Goal: Task Accomplishment & Management: Use online tool/utility

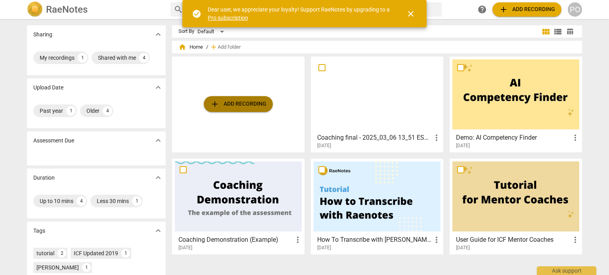
click at [256, 99] on span "add Add recording" at bounding box center [238, 104] width 56 height 10
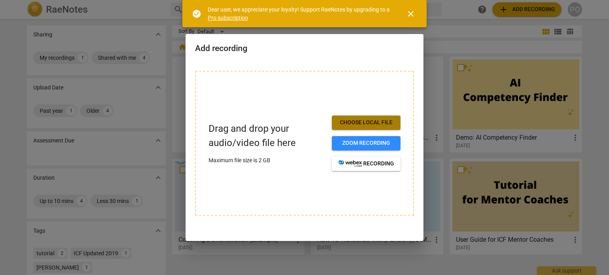
click at [338, 122] on span "Choose local file" at bounding box center [366, 123] width 56 height 8
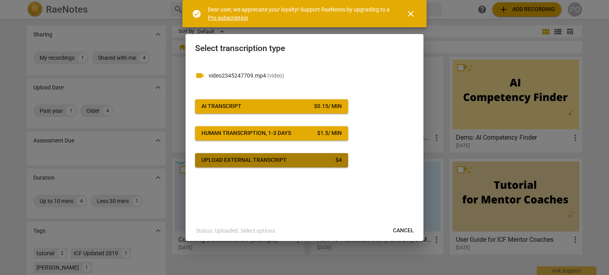
click at [246, 160] on div "Upload external transcript" at bounding box center [243, 161] width 85 height 8
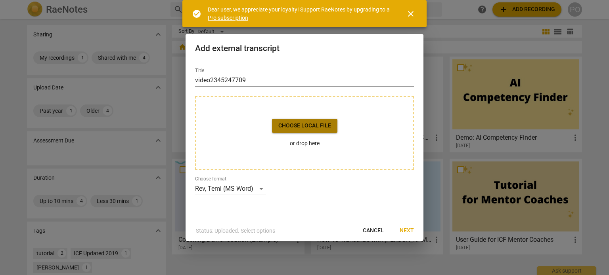
click at [288, 128] on span "Choose local file" at bounding box center [304, 126] width 53 height 8
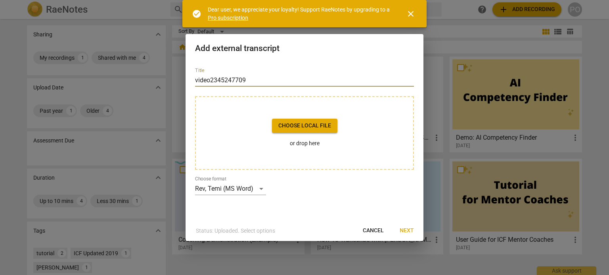
click at [248, 82] on input "video2345247709" at bounding box center [304, 80] width 219 height 13
click at [411, 13] on span "close" at bounding box center [411, 14] width 10 height 10
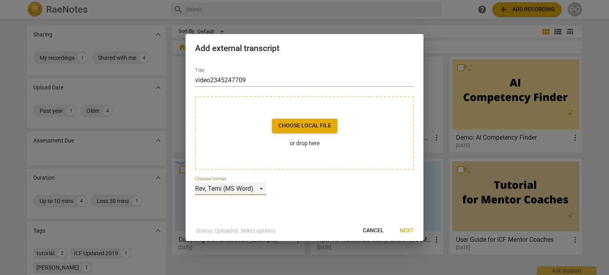
click at [258, 189] on div "Rev, Temi (MS Word)" at bounding box center [230, 189] width 71 height 13
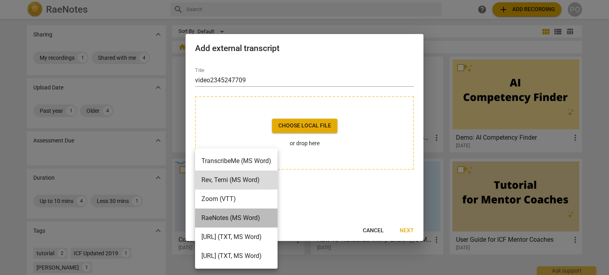
click at [255, 219] on li "RaeNotes (MS Word)" at bounding box center [236, 218] width 82 height 19
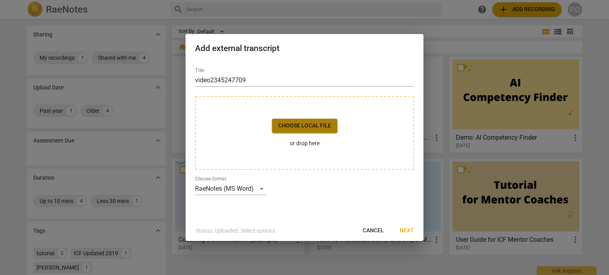
click at [295, 127] on span "Choose local file" at bounding box center [304, 126] width 53 height 8
click at [407, 228] on span "Next" at bounding box center [406, 231] width 14 height 8
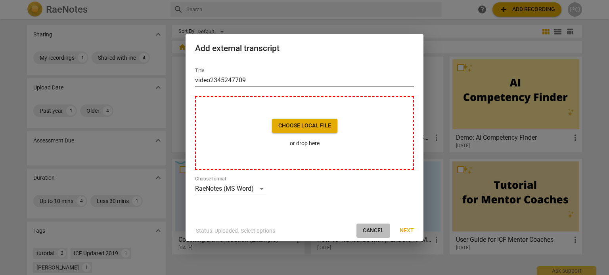
click at [369, 225] on button "Cancel" at bounding box center [373, 231] width 34 height 14
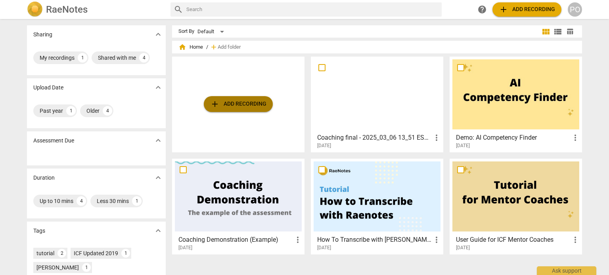
click at [249, 101] on span "add Add recording" at bounding box center [238, 104] width 56 height 10
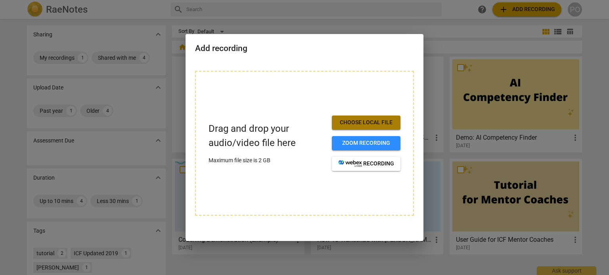
click at [341, 120] on span "Choose local file" at bounding box center [366, 123] width 56 height 8
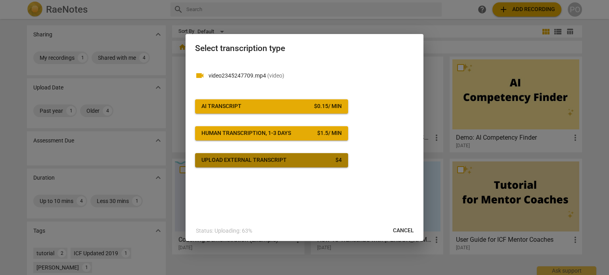
click at [237, 158] on div "Upload external transcript" at bounding box center [243, 161] width 85 height 8
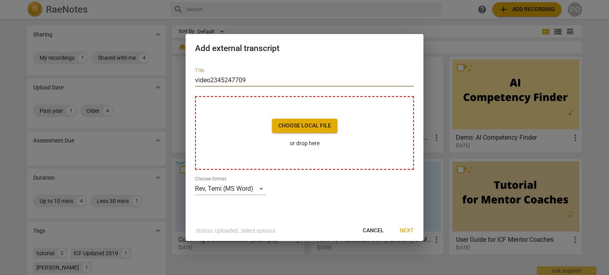
click at [220, 77] on input "video2345247709" at bounding box center [304, 80] width 219 height 13
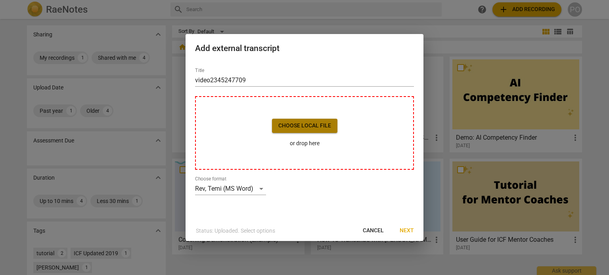
click at [298, 128] on span "Choose local file" at bounding box center [304, 126] width 53 height 8
click at [260, 186] on div "Rev, Temi (MS Word)" at bounding box center [230, 189] width 71 height 13
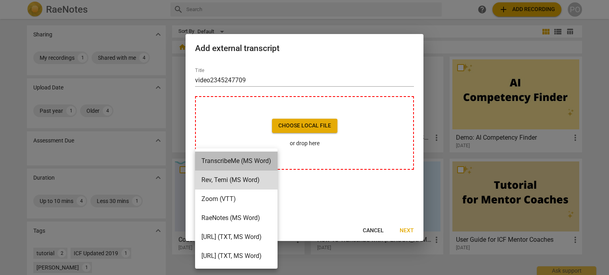
click at [260, 164] on li "TranscribeMe (MS Word)" at bounding box center [236, 161] width 82 height 19
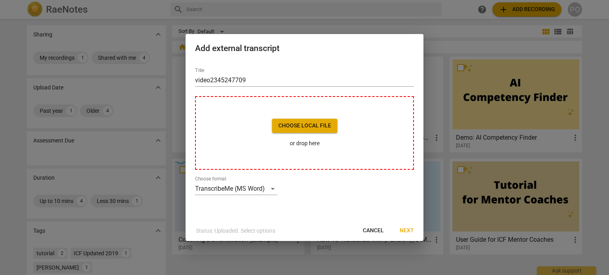
click at [260, 164] on div "Choose local file or drop here" at bounding box center [304, 133] width 219 height 74
click at [376, 231] on span "Cancel" at bounding box center [373, 231] width 21 height 8
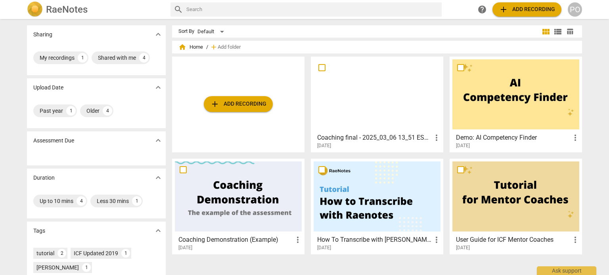
click at [361, 242] on h3 "How To Transcribe with [PERSON_NAME]" at bounding box center [374, 240] width 115 height 10
click at [512, 4] on button "add Add recording" at bounding box center [526, 9] width 69 height 14
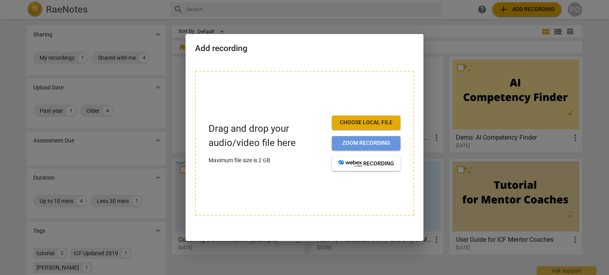
click at [378, 144] on span "Zoom recording" at bounding box center [366, 143] width 56 height 8
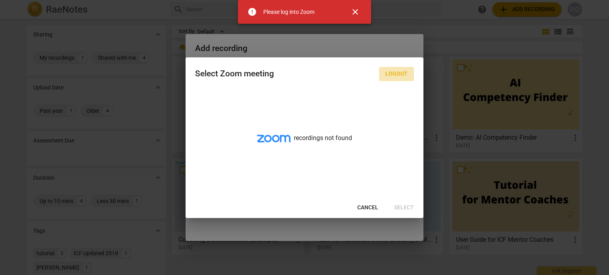
click at [404, 71] on span "Logout" at bounding box center [396, 74] width 22 height 8
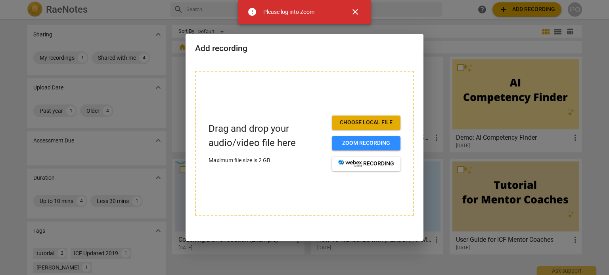
click at [353, 11] on span "close" at bounding box center [355, 12] width 10 height 10
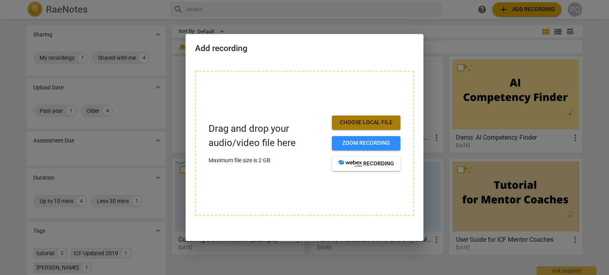
click at [374, 123] on span "Choose local file" at bounding box center [366, 123] width 56 height 8
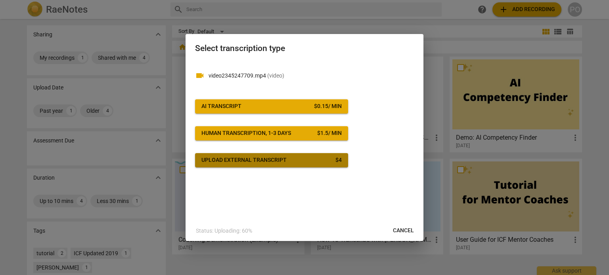
click at [268, 162] on div "Upload external transcript" at bounding box center [243, 161] width 85 height 8
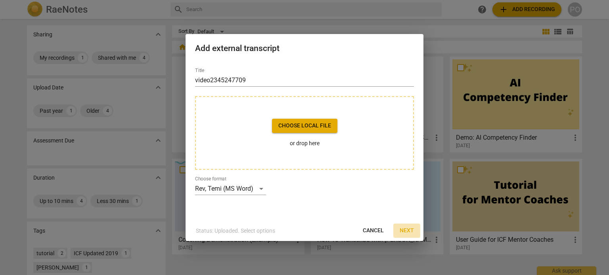
click at [401, 228] on span "Next" at bounding box center [406, 231] width 14 height 8
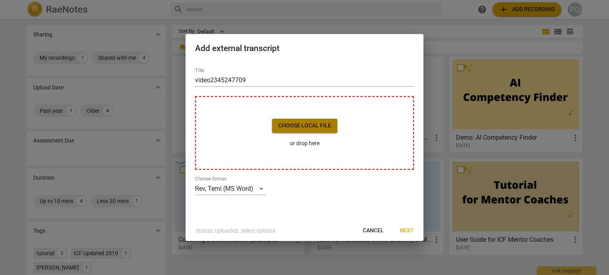
click at [298, 125] on span "Choose local file" at bounding box center [304, 126] width 53 height 8
click at [374, 226] on button "Cancel" at bounding box center [373, 231] width 34 height 14
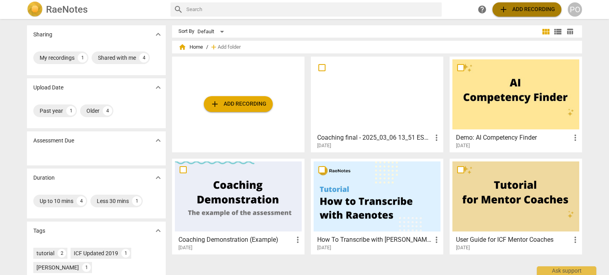
click at [536, 12] on span "add Add recording" at bounding box center [526, 10] width 56 height 10
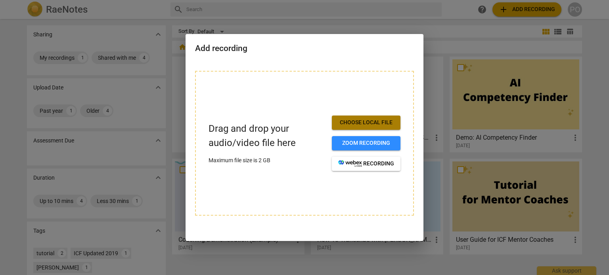
click at [369, 122] on span "Choose local file" at bounding box center [366, 123] width 56 height 8
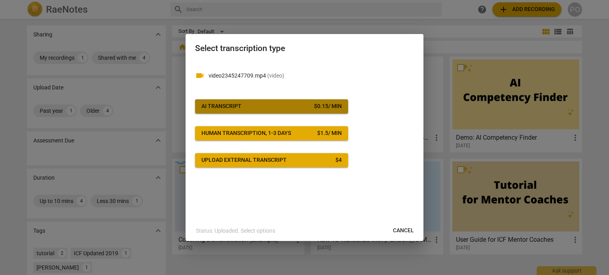
click at [250, 105] on span "AI Transcript $ 0.15 / min" at bounding box center [271, 107] width 140 height 8
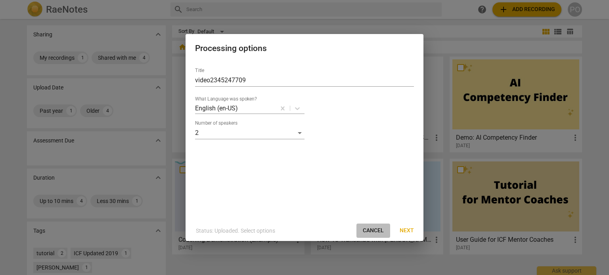
click at [374, 229] on span "Cancel" at bounding box center [373, 231] width 21 height 8
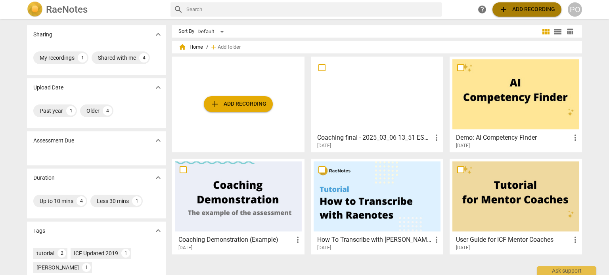
click at [509, 6] on span "add Add recording" at bounding box center [526, 10] width 56 height 10
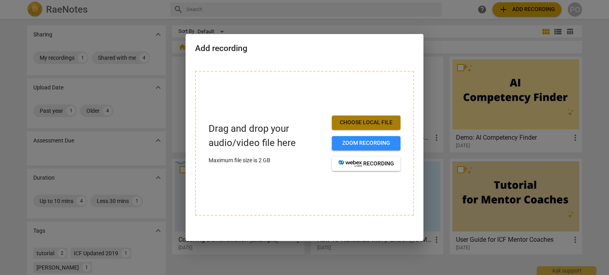
click at [385, 116] on button "Choose local file" at bounding box center [366, 123] width 69 height 14
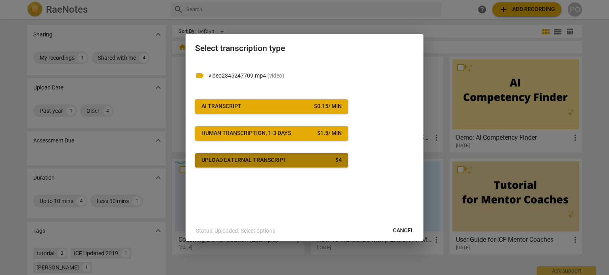
click at [246, 157] on div "Upload external transcript" at bounding box center [243, 161] width 85 height 8
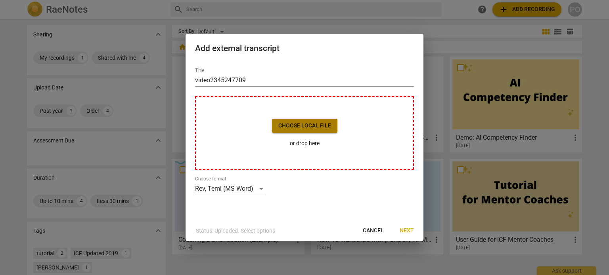
click at [306, 126] on span "Choose local file" at bounding box center [304, 126] width 53 height 8
click at [260, 187] on div "Rev, Temi (MS Word)" at bounding box center [230, 189] width 71 height 13
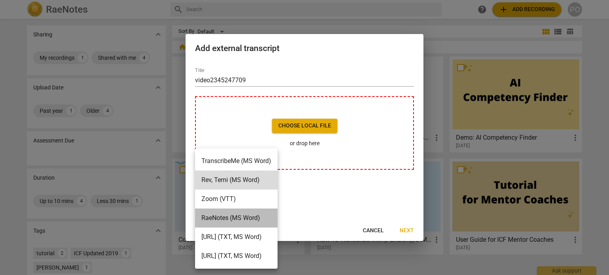
click at [260, 223] on li "RaeNotes (MS Word)" at bounding box center [236, 218] width 82 height 19
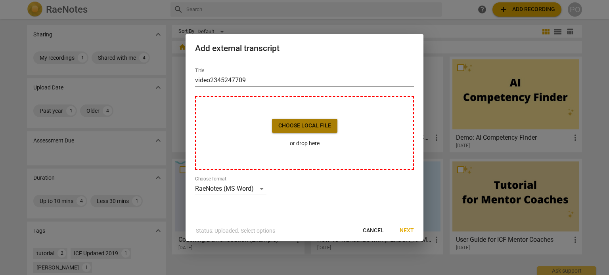
click at [311, 126] on span "Choose local file" at bounding box center [304, 126] width 53 height 8
click at [375, 228] on span "Cancel" at bounding box center [373, 231] width 21 height 8
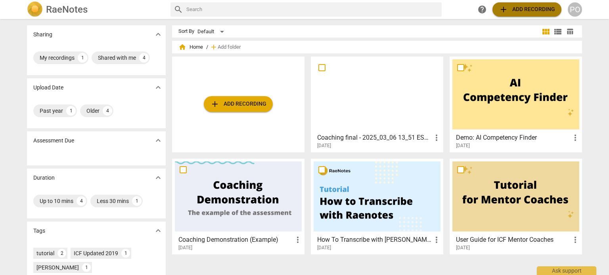
click at [541, 10] on span "add Add recording" at bounding box center [526, 10] width 56 height 10
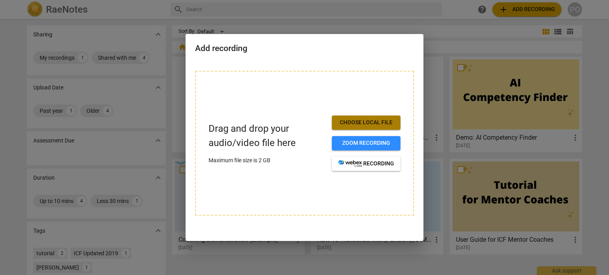
click at [381, 118] on button "Choose local file" at bounding box center [366, 123] width 69 height 14
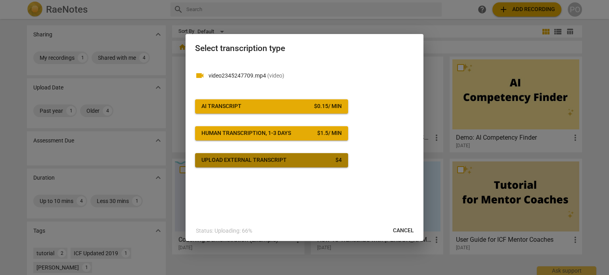
click at [254, 160] on div "Upload external transcript" at bounding box center [243, 161] width 85 height 8
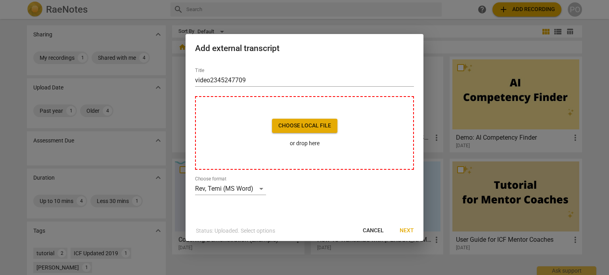
click at [365, 233] on span "Cancel" at bounding box center [373, 231] width 21 height 8
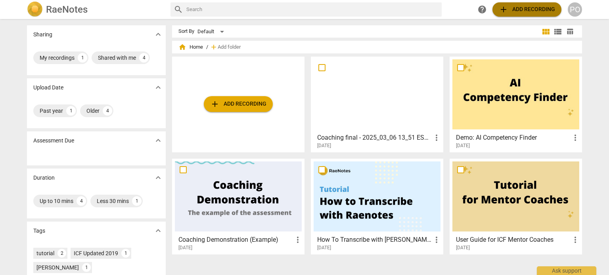
click at [510, 8] on span "add Add recording" at bounding box center [526, 10] width 56 height 10
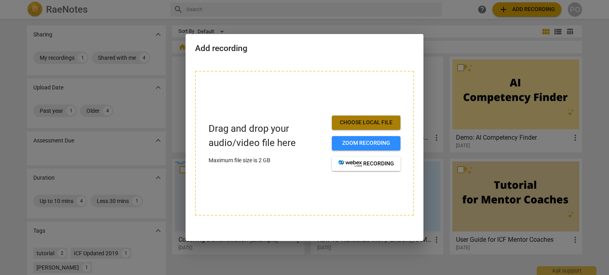
click at [378, 120] on span "Choose local file" at bounding box center [366, 123] width 56 height 8
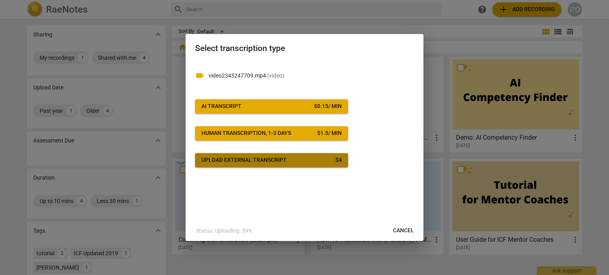
click at [301, 158] on span "Upload external transcript $ 4" at bounding box center [271, 161] width 140 height 8
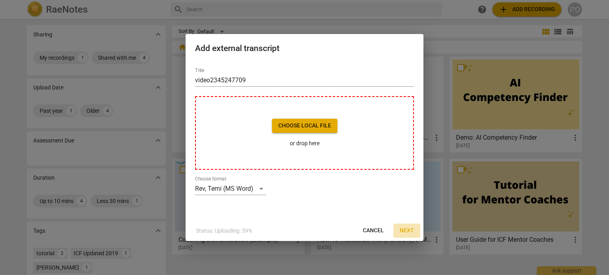
click at [409, 228] on span "Next" at bounding box center [406, 231] width 14 height 8
click at [403, 228] on span "Next" at bounding box center [406, 231] width 14 height 8
click at [319, 125] on span "Choose local file" at bounding box center [304, 126] width 53 height 8
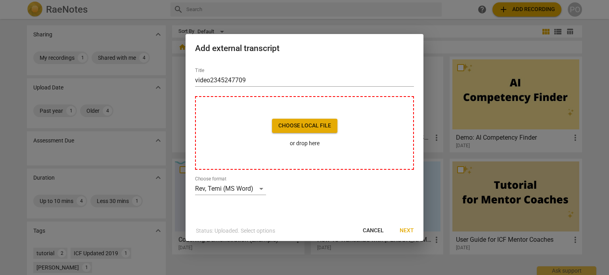
click at [304, 144] on p "or drop here" at bounding box center [304, 143] width 65 height 8
click at [407, 227] on span "Next" at bounding box center [406, 231] width 14 height 8
click at [375, 227] on span "Cancel" at bounding box center [373, 231] width 21 height 8
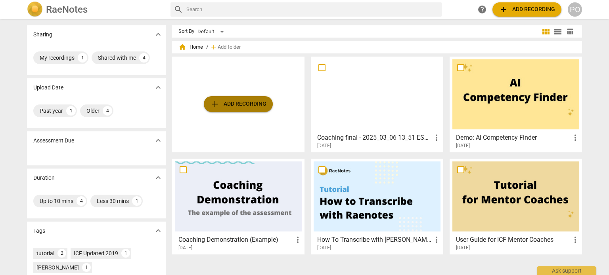
click at [241, 100] on span "add Add recording" at bounding box center [238, 104] width 56 height 10
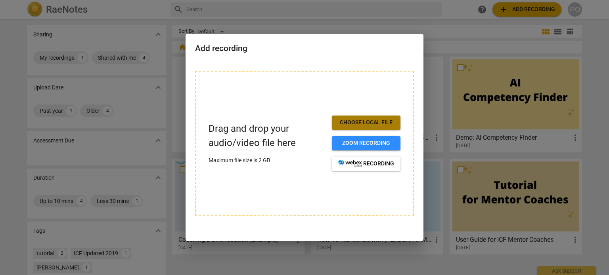
click at [344, 126] on span "Choose local file" at bounding box center [366, 123] width 56 height 8
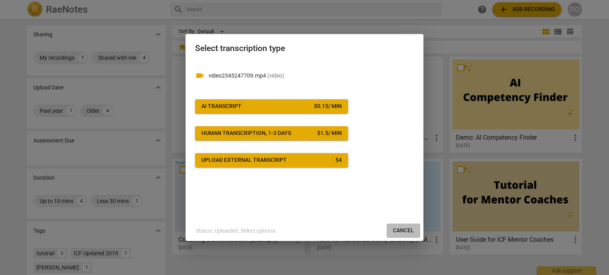
click at [401, 232] on span "Cancel" at bounding box center [403, 231] width 21 height 8
click at [312, 164] on button "Upload external transcript $ 4" at bounding box center [271, 160] width 153 height 14
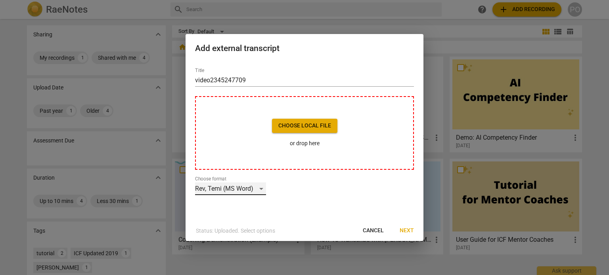
click at [255, 188] on div "Rev, Temi (MS Word)" at bounding box center [230, 189] width 71 height 13
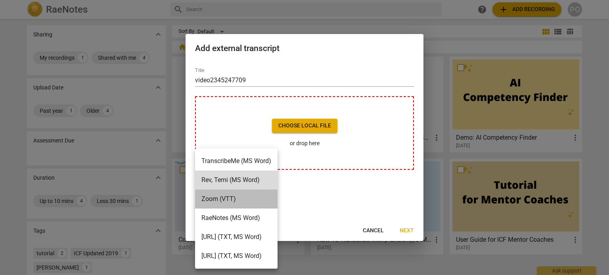
click at [252, 199] on li "Zoom (VTT)" at bounding box center [236, 199] width 82 height 19
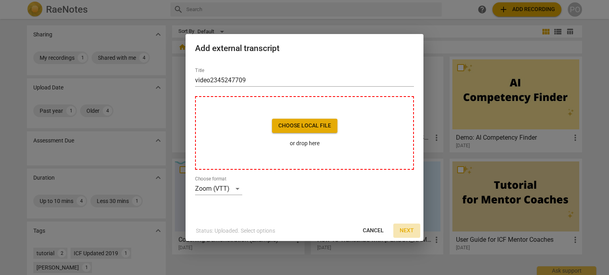
click at [407, 231] on span "Next" at bounding box center [406, 231] width 14 height 8
click at [314, 127] on span "Choose local file" at bounding box center [304, 126] width 53 height 8
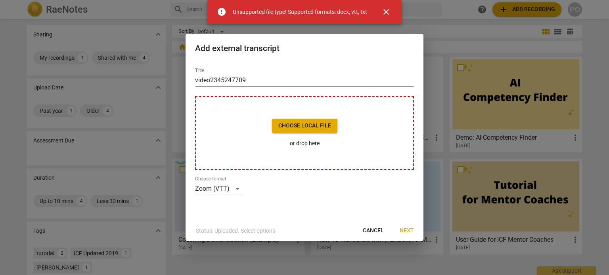
click at [381, 12] on span "close" at bounding box center [386, 12] width 10 height 10
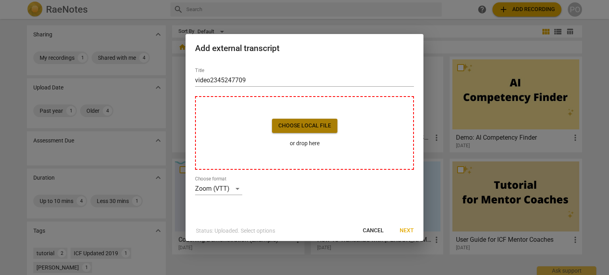
click at [319, 122] on span "Choose local file" at bounding box center [304, 126] width 53 height 8
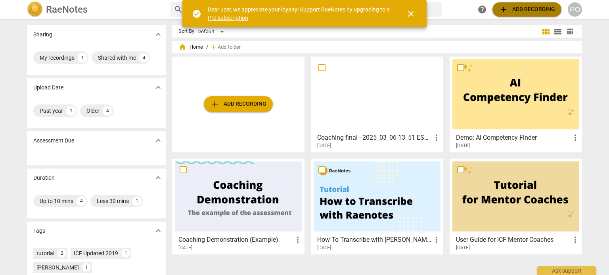
click at [507, 13] on span "add" at bounding box center [503, 10] width 10 height 10
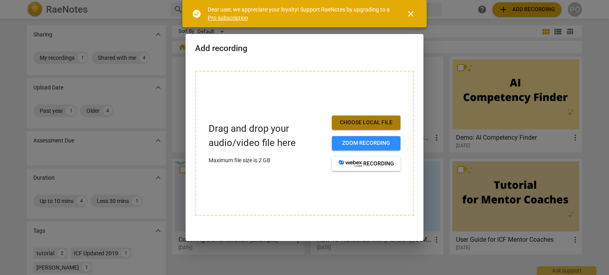
click at [372, 120] on span "Choose local file" at bounding box center [366, 123] width 56 height 8
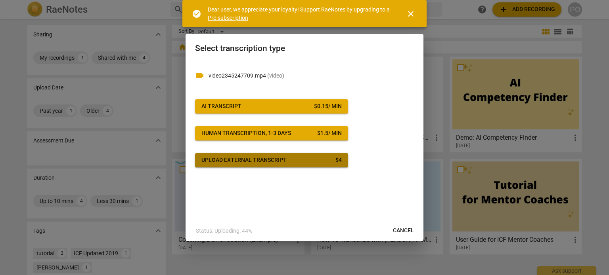
click at [290, 158] on span "Upload external transcript $ 4" at bounding box center [271, 161] width 140 height 8
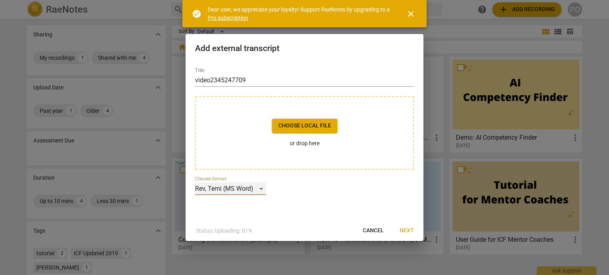
click at [262, 189] on div "Rev, Temi (MS Word)" at bounding box center [230, 189] width 71 height 13
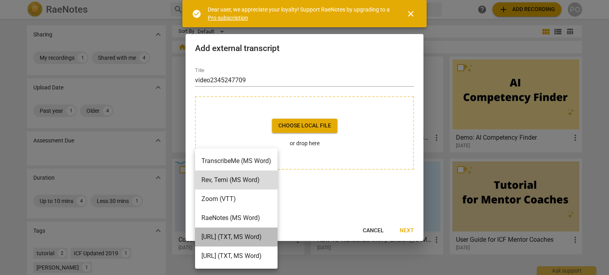
click at [257, 237] on li "[URL] (TXT, MS Word)" at bounding box center [236, 237] width 82 height 19
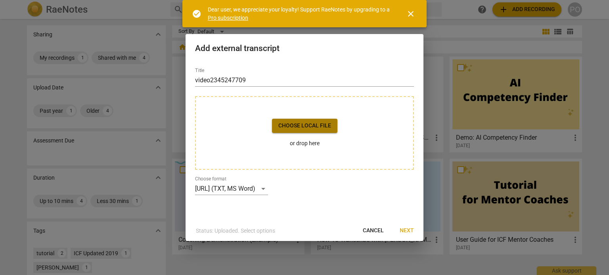
click at [319, 126] on span "Choose local file" at bounding box center [304, 126] width 53 height 8
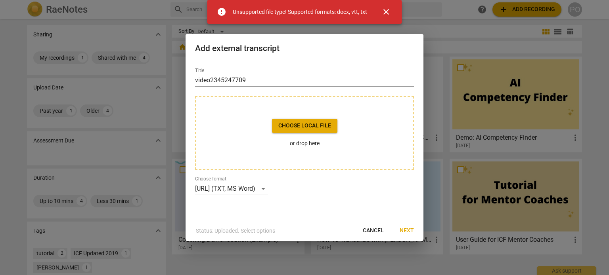
click at [388, 9] on span "close" at bounding box center [386, 12] width 10 height 10
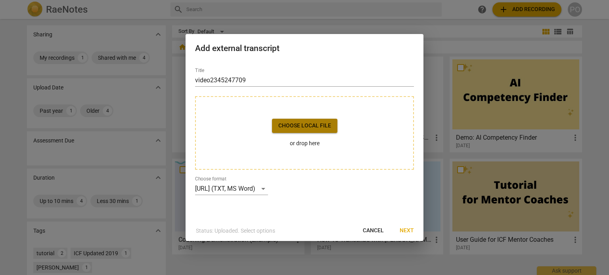
click at [294, 123] on span "Choose local file" at bounding box center [304, 126] width 53 height 8
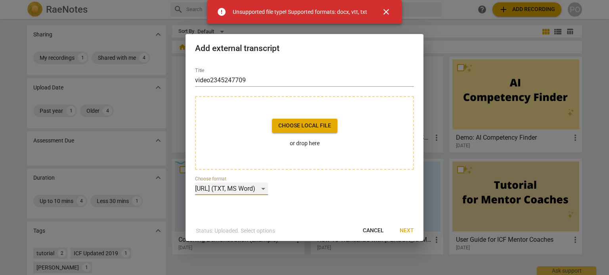
click at [266, 189] on div "[URL] (TXT, MS Word)" at bounding box center [231, 189] width 73 height 13
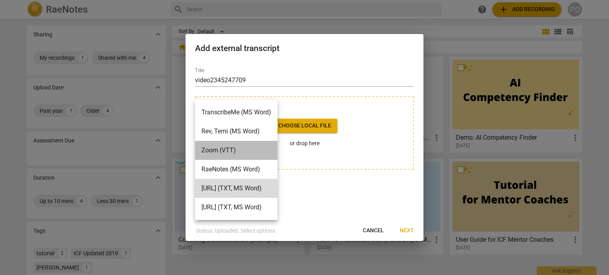
click at [265, 144] on li "Zoom (VTT)" at bounding box center [236, 150] width 82 height 19
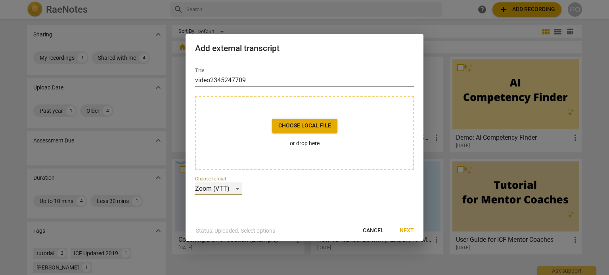
click at [237, 189] on div "Zoom (VTT)" at bounding box center [218, 189] width 47 height 13
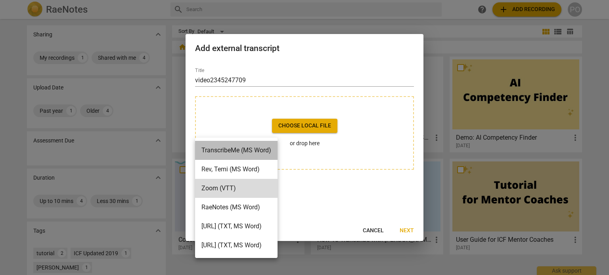
click at [247, 151] on li "TranscribeMe (MS Word)" at bounding box center [236, 150] width 82 height 19
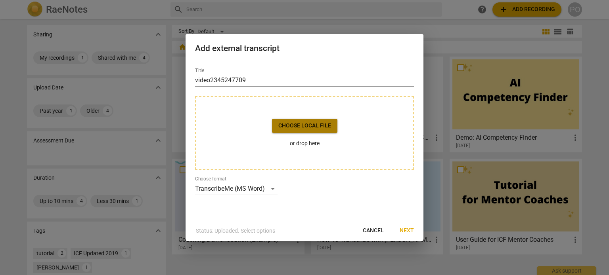
click at [300, 130] on button "Choose local file" at bounding box center [304, 126] width 65 height 14
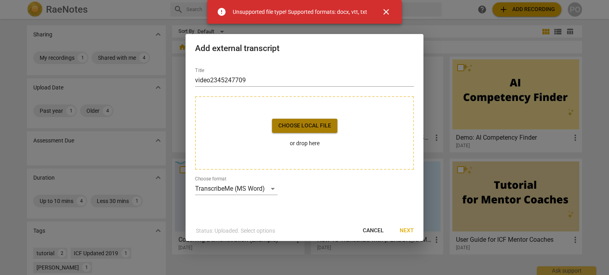
click at [292, 128] on span "Choose local file" at bounding box center [304, 126] width 53 height 8
click at [373, 229] on span "Cancel" at bounding box center [373, 231] width 21 height 8
